Goal: Task Accomplishment & Management: Manage account settings

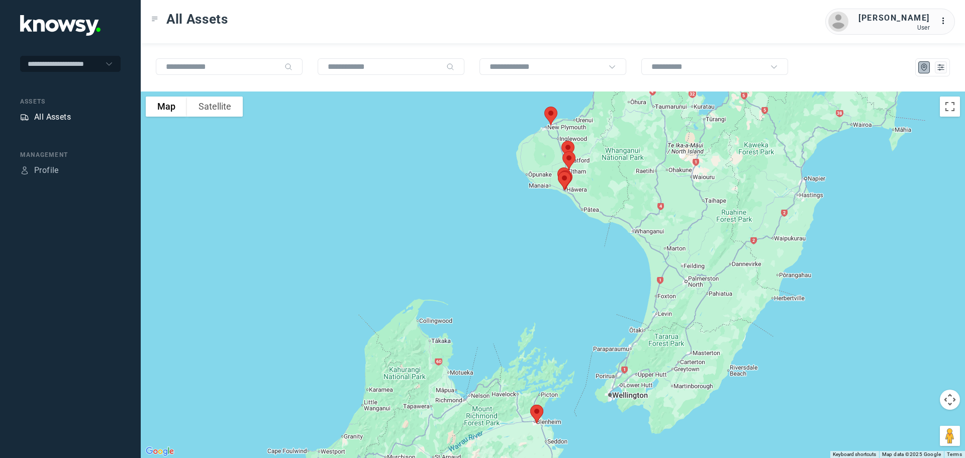
click at [53, 115] on div "All Assets" at bounding box center [52, 117] width 37 height 12
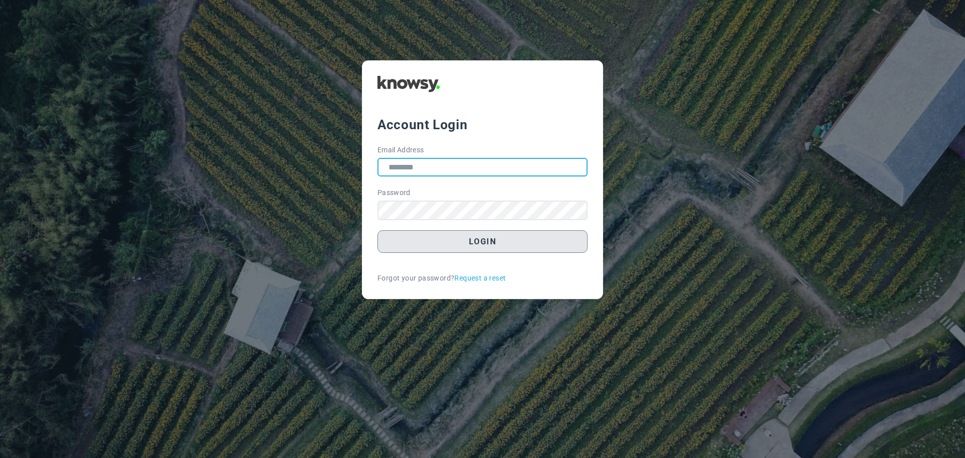
type input "**********"
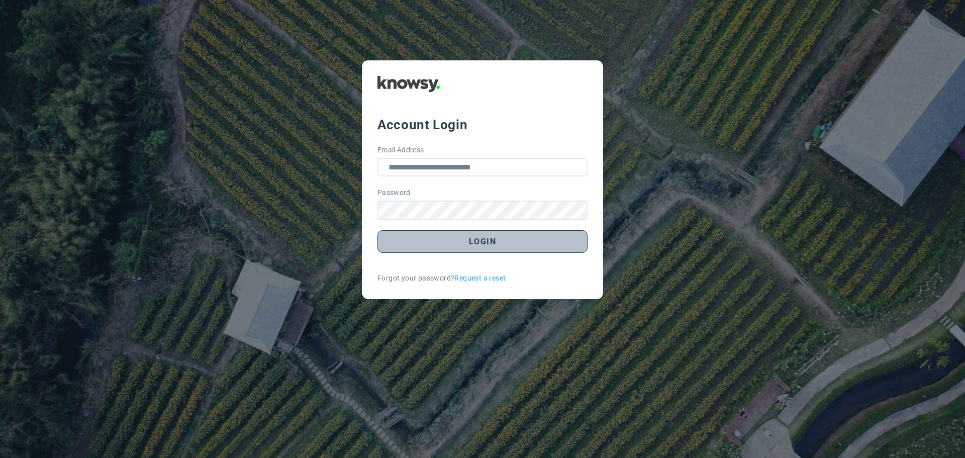
click at [484, 245] on button "Login" at bounding box center [482, 241] width 210 height 23
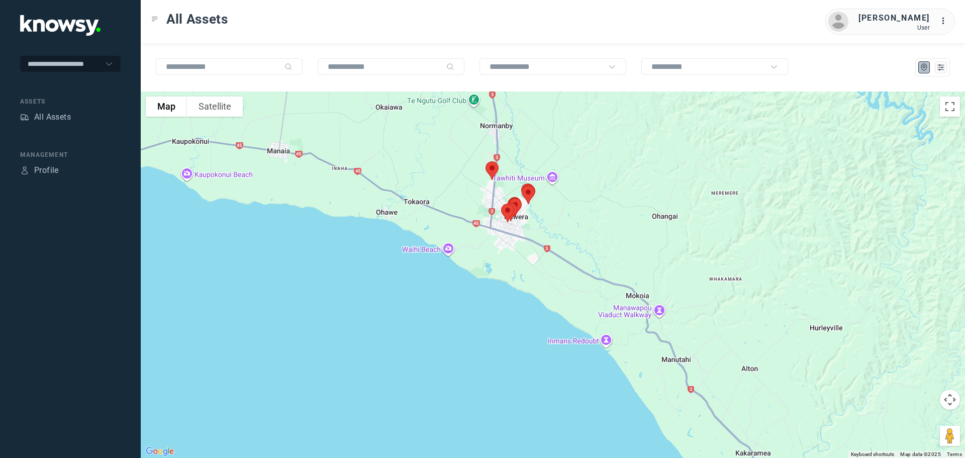
drag, startPoint x: 588, startPoint y: 149, endPoint x: 528, endPoint y: 232, distance: 102.7
click at [532, 231] on div at bounding box center [553, 274] width 824 height 366
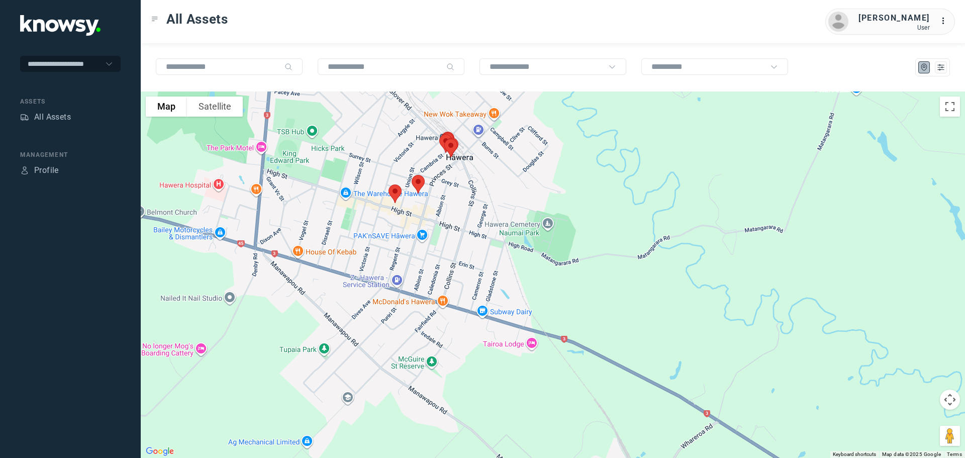
drag, startPoint x: 485, startPoint y: 271, endPoint x: 523, endPoint y: 171, distance: 107.2
click at [523, 171] on div at bounding box center [553, 274] width 824 height 366
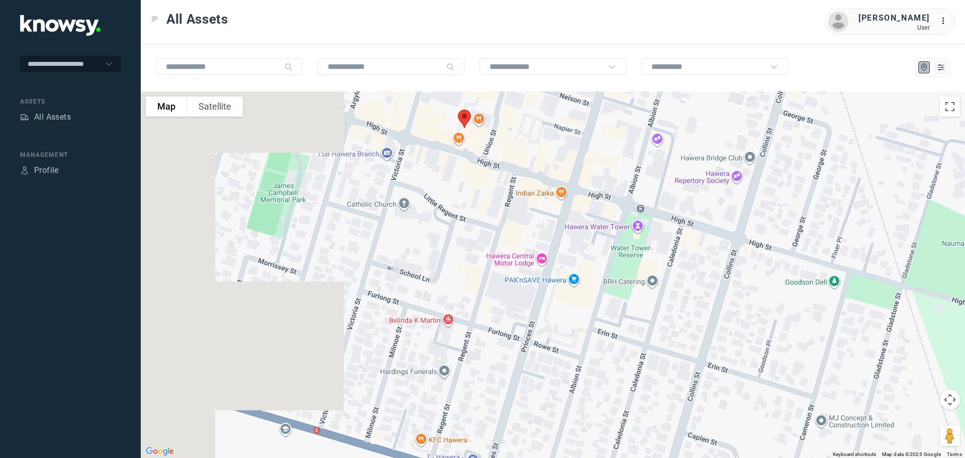
drag, startPoint x: 300, startPoint y: 155, endPoint x: 595, endPoint y: 167, distance: 295.2
click at [595, 166] on div at bounding box center [553, 274] width 824 height 366
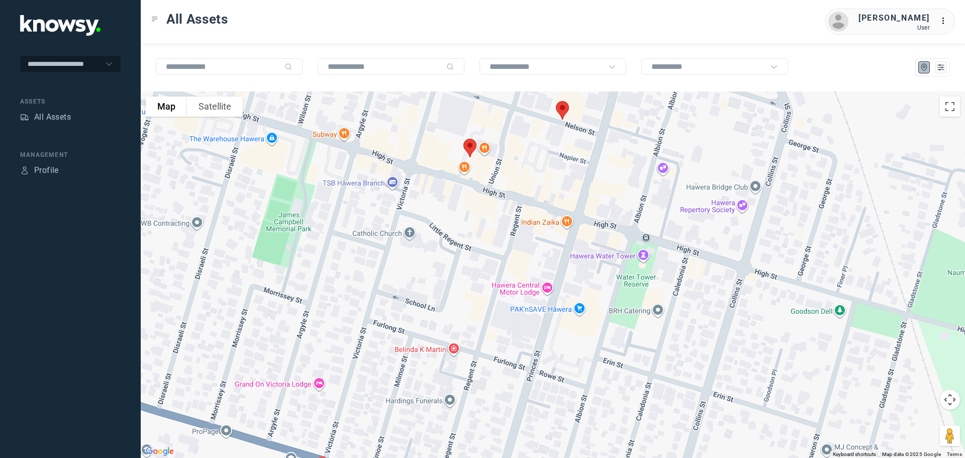
drag, startPoint x: 534, startPoint y: 160, endPoint x: 514, endPoint y: 204, distance: 48.6
click at [516, 203] on div at bounding box center [553, 274] width 824 height 366
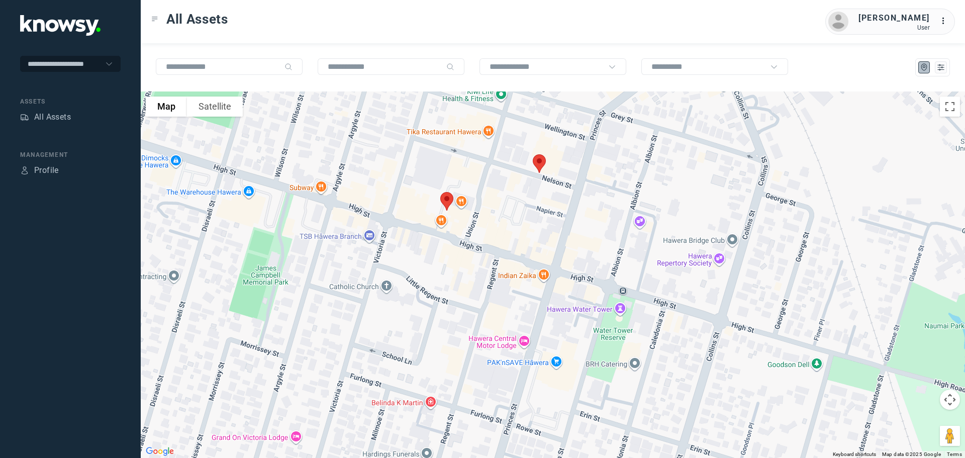
click at [445, 199] on img at bounding box center [446, 201] width 21 height 27
click at [484, 137] on button "Close" at bounding box center [480, 145] width 24 height 24
click at [538, 161] on img at bounding box center [539, 163] width 21 height 27
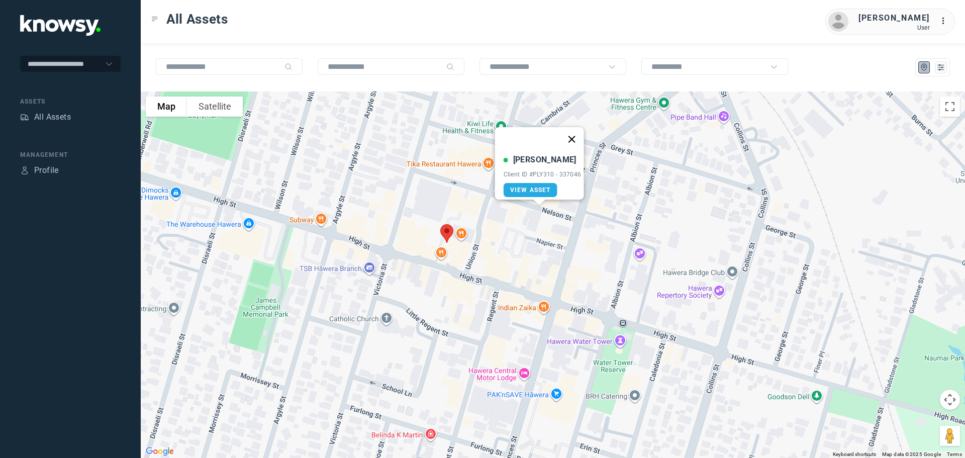
click at [576, 133] on button "Close" at bounding box center [571, 139] width 24 height 24
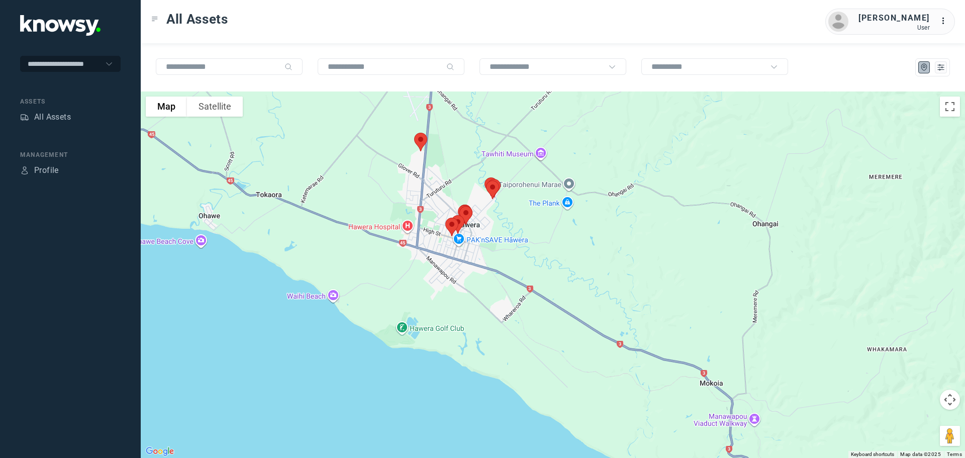
drag, startPoint x: 521, startPoint y: 162, endPoint x: 483, endPoint y: 228, distance: 76.3
click at [486, 228] on div at bounding box center [553, 274] width 824 height 366
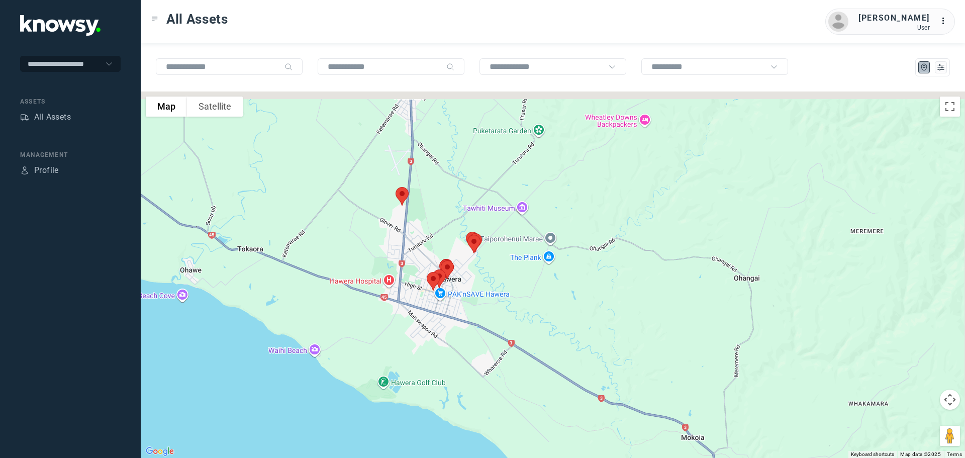
drag, startPoint x: 469, startPoint y: 190, endPoint x: 453, endPoint y: 239, distance: 51.0
click at [462, 238] on img at bounding box center [472, 241] width 21 height 27
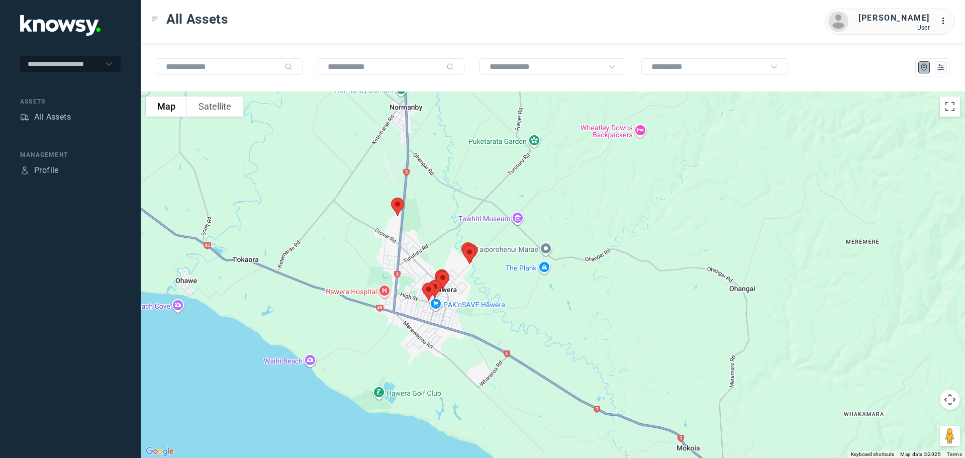
click at [401, 209] on img at bounding box center [397, 206] width 21 height 27
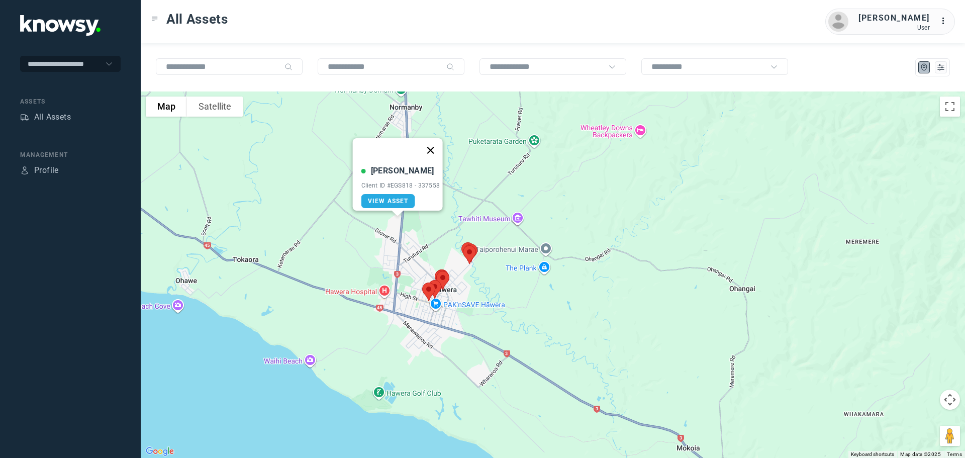
click at [436, 144] on button "Close" at bounding box center [430, 150] width 24 height 24
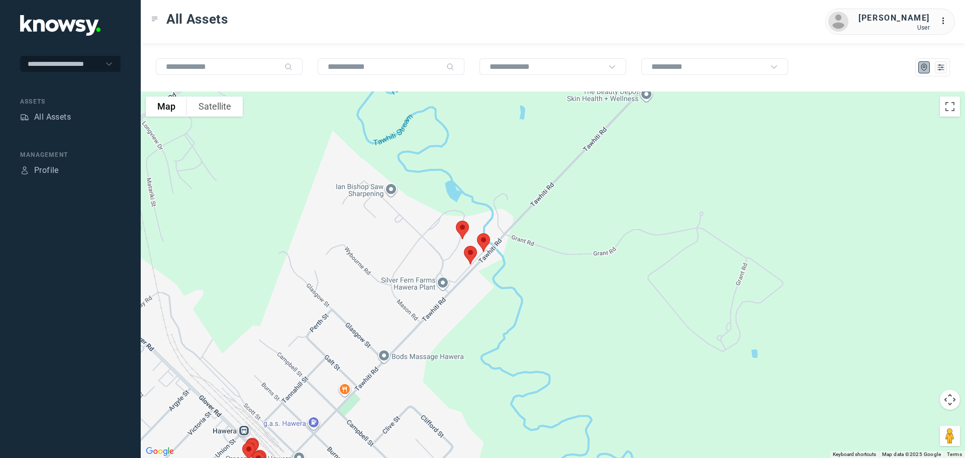
click at [469, 253] on img at bounding box center [470, 255] width 21 height 27
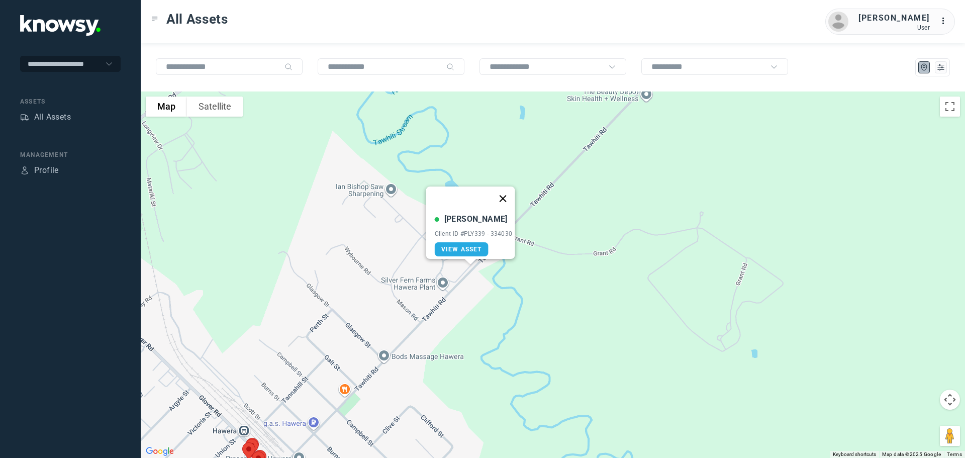
click at [509, 190] on button "Close" at bounding box center [503, 198] width 24 height 24
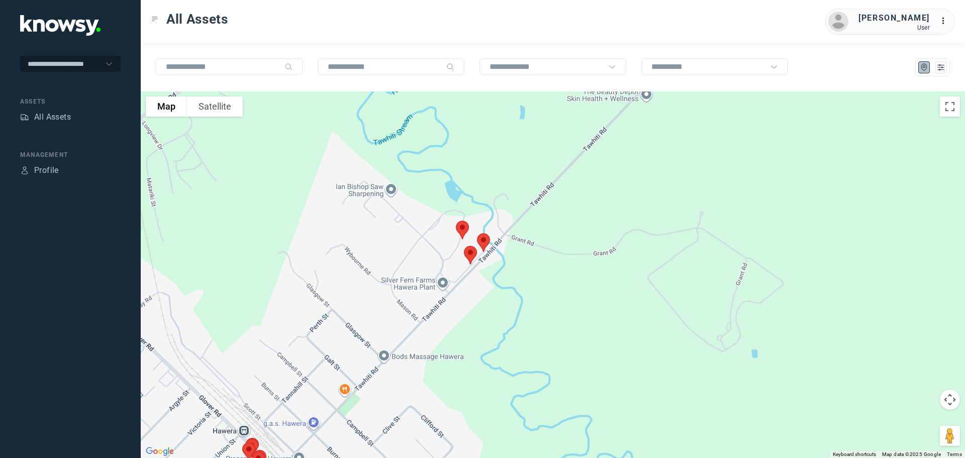
click at [484, 244] on img at bounding box center [483, 242] width 21 height 27
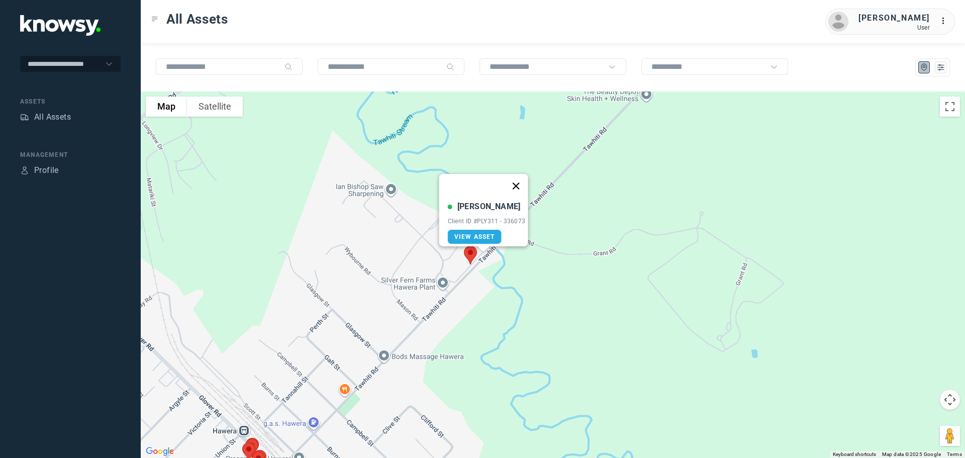
click at [520, 182] on button "Close" at bounding box center [516, 186] width 24 height 24
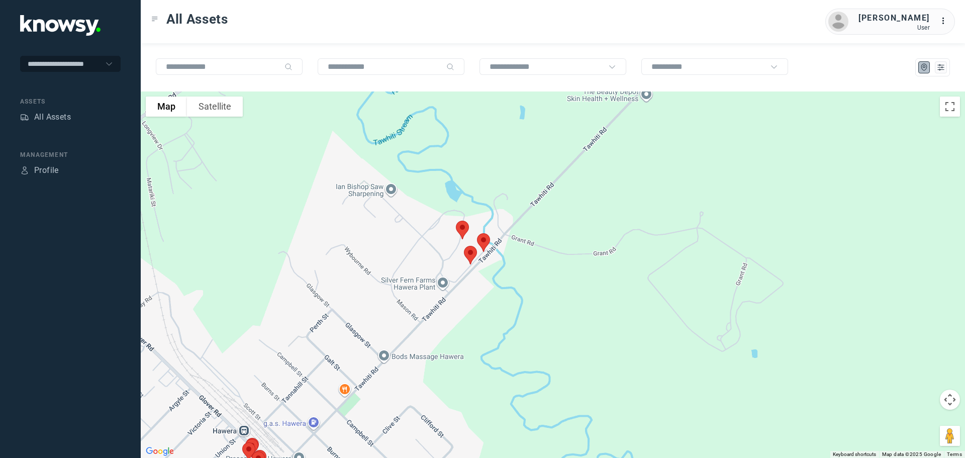
click at [464, 231] on img at bounding box center [462, 230] width 21 height 27
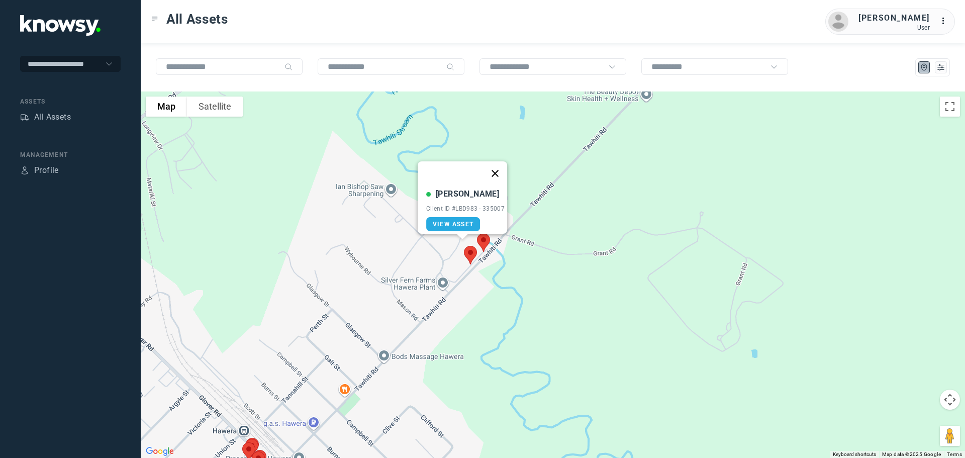
click at [498, 167] on button "Close" at bounding box center [495, 173] width 24 height 24
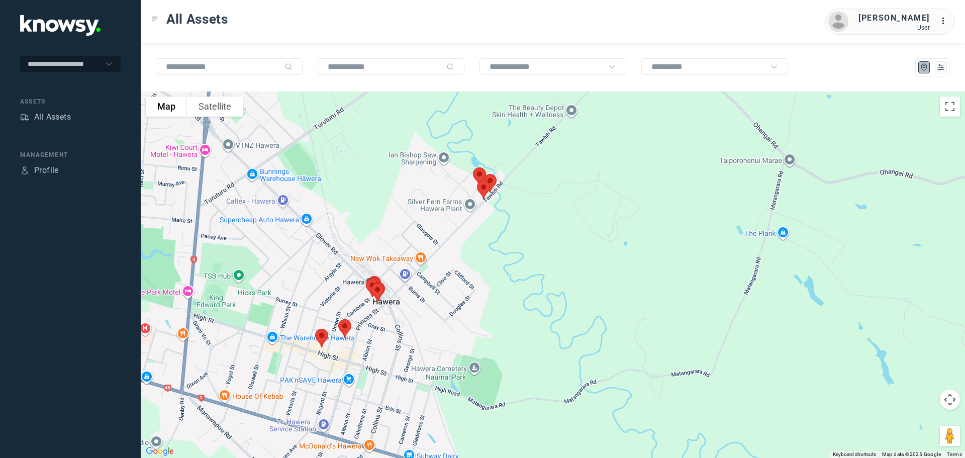
drag, startPoint x: 439, startPoint y: 279, endPoint x: 466, endPoint y: 165, distance: 117.4
click at [466, 165] on div "To navigate, press the arrow keys." at bounding box center [553, 274] width 824 height 366
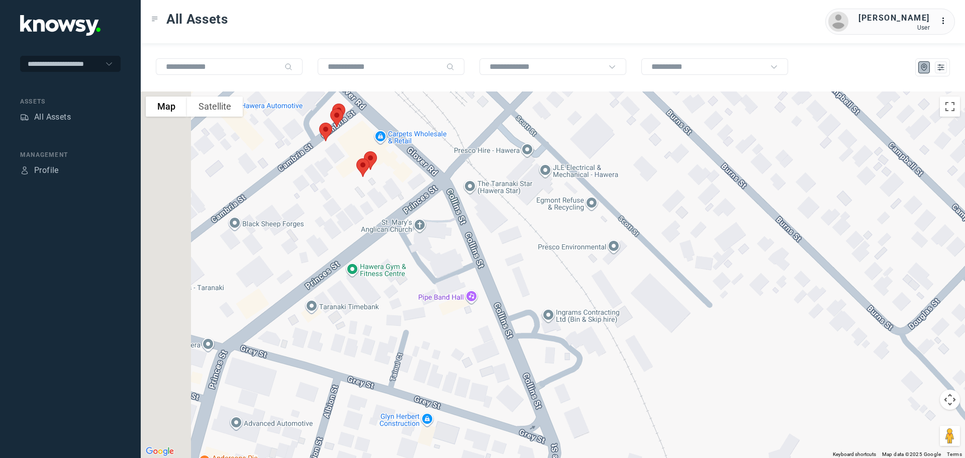
drag, startPoint x: 323, startPoint y: 151, endPoint x: 463, endPoint y: 276, distance: 188.7
click at [463, 270] on div at bounding box center [553, 274] width 824 height 366
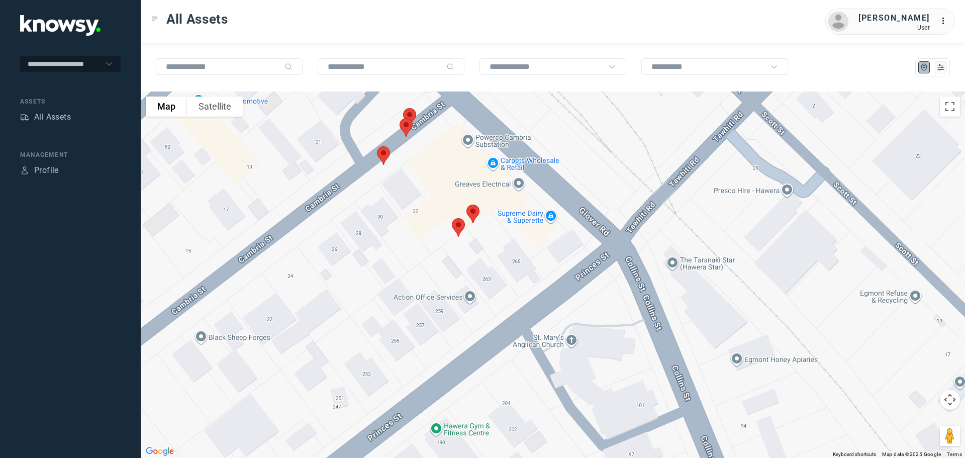
drag, startPoint x: 465, startPoint y: 256, endPoint x: 526, endPoint y: 299, distance: 74.7
click at [526, 299] on div at bounding box center [553, 274] width 824 height 366
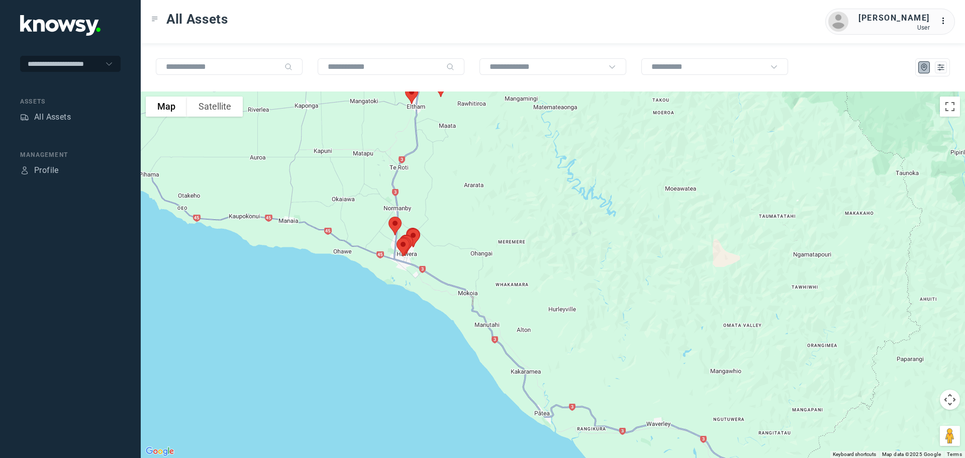
drag, startPoint x: 480, startPoint y: 337, endPoint x: 465, endPoint y: 331, distance: 16.2
click at [465, 331] on div at bounding box center [553, 274] width 824 height 366
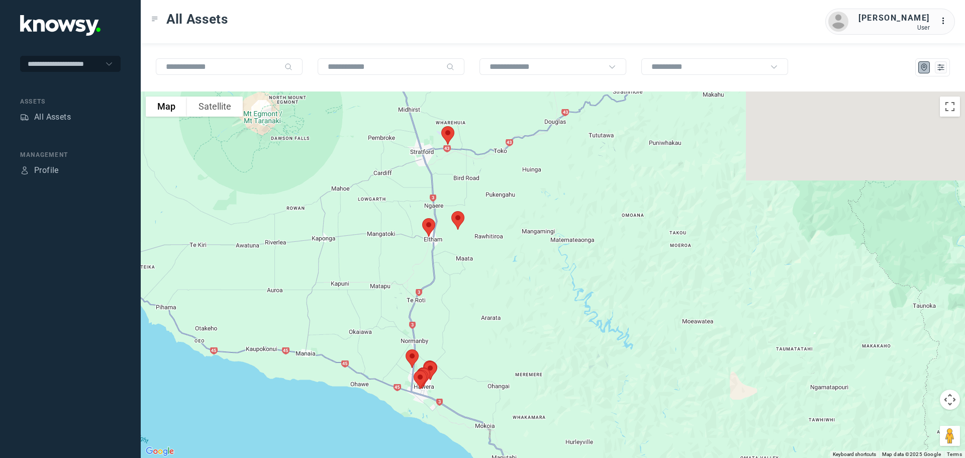
drag, startPoint x: 383, startPoint y: 221, endPoint x: 386, endPoint y: 275, distance: 54.4
click at [386, 275] on div at bounding box center [553, 274] width 824 height 366
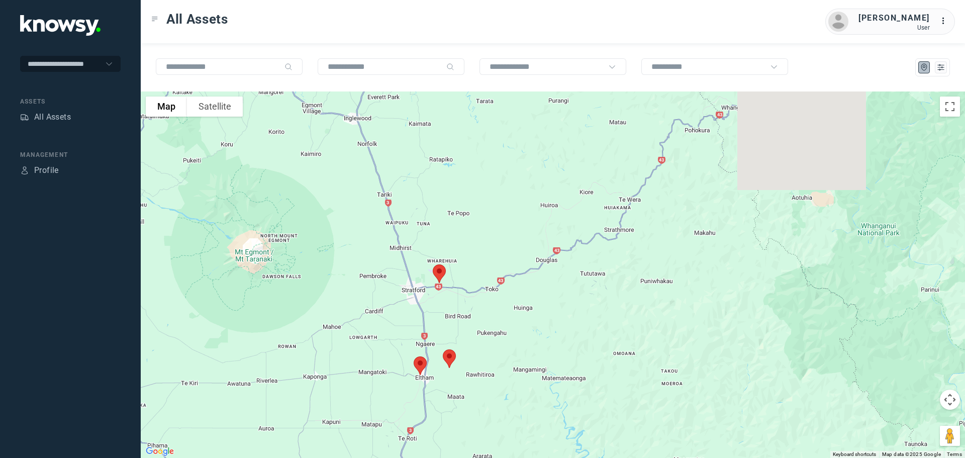
drag, startPoint x: 412, startPoint y: 272, endPoint x: 413, endPoint y: 303, distance: 30.2
click at [413, 303] on div at bounding box center [553, 274] width 824 height 366
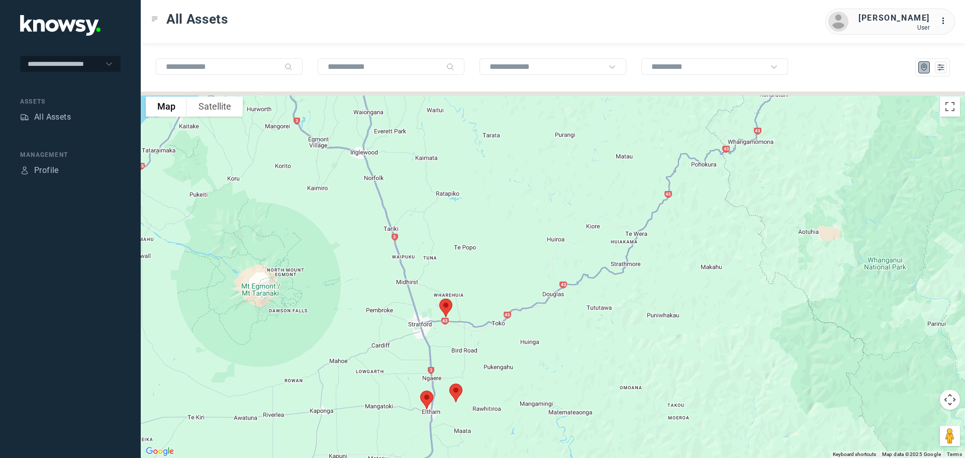
drag, startPoint x: 400, startPoint y: 216, endPoint x: 442, endPoint y: 337, distance: 128.7
click at [442, 339] on div at bounding box center [553, 274] width 824 height 366
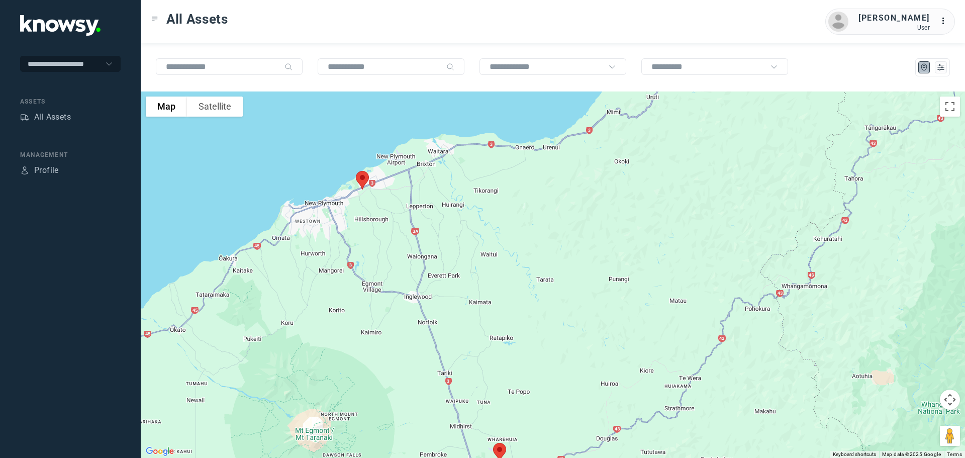
click at [361, 178] on img at bounding box center [362, 180] width 21 height 27
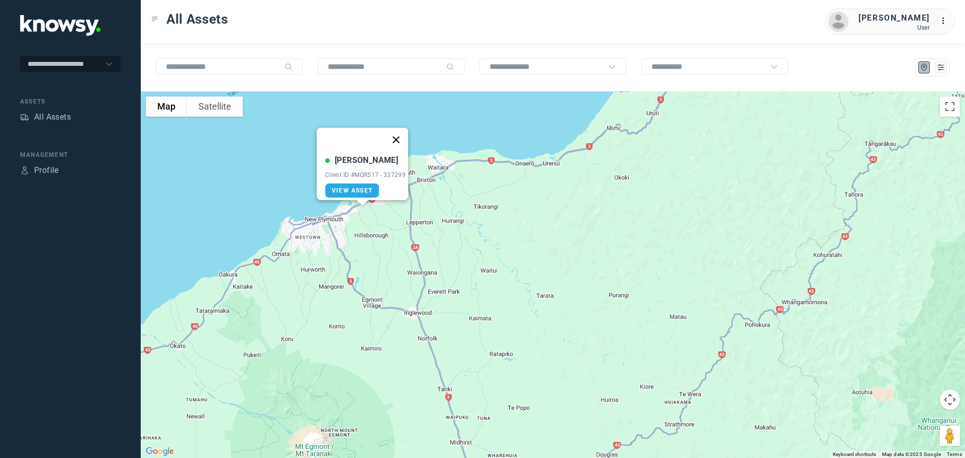
click at [404, 132] on button "Close" at bounding box center [396, 140] width 24 height 24
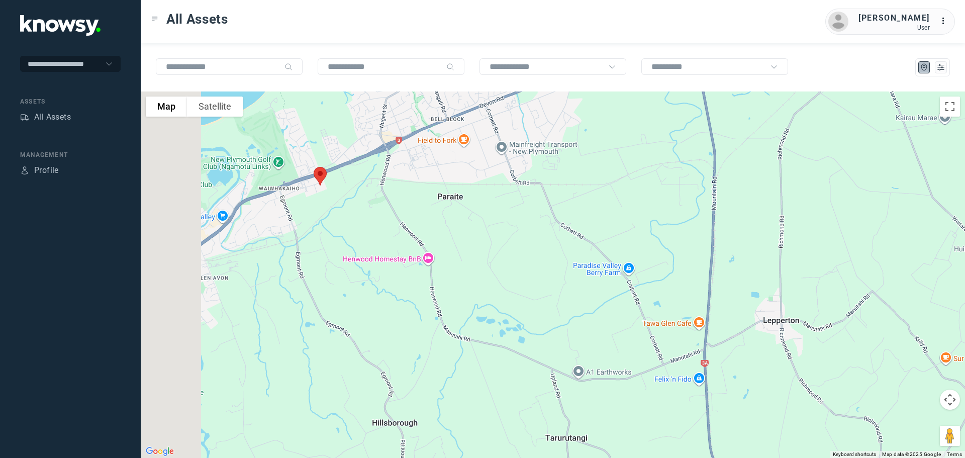
drag, startPoint x: 231, startPoint y: 198, endPoint x: 342, endPoint y: 193, distance: 111.7
click at [342, 193] on div at bounding box center [553, 274] width 824 height 366
